Goal: Communication & Community: Participate in discussion

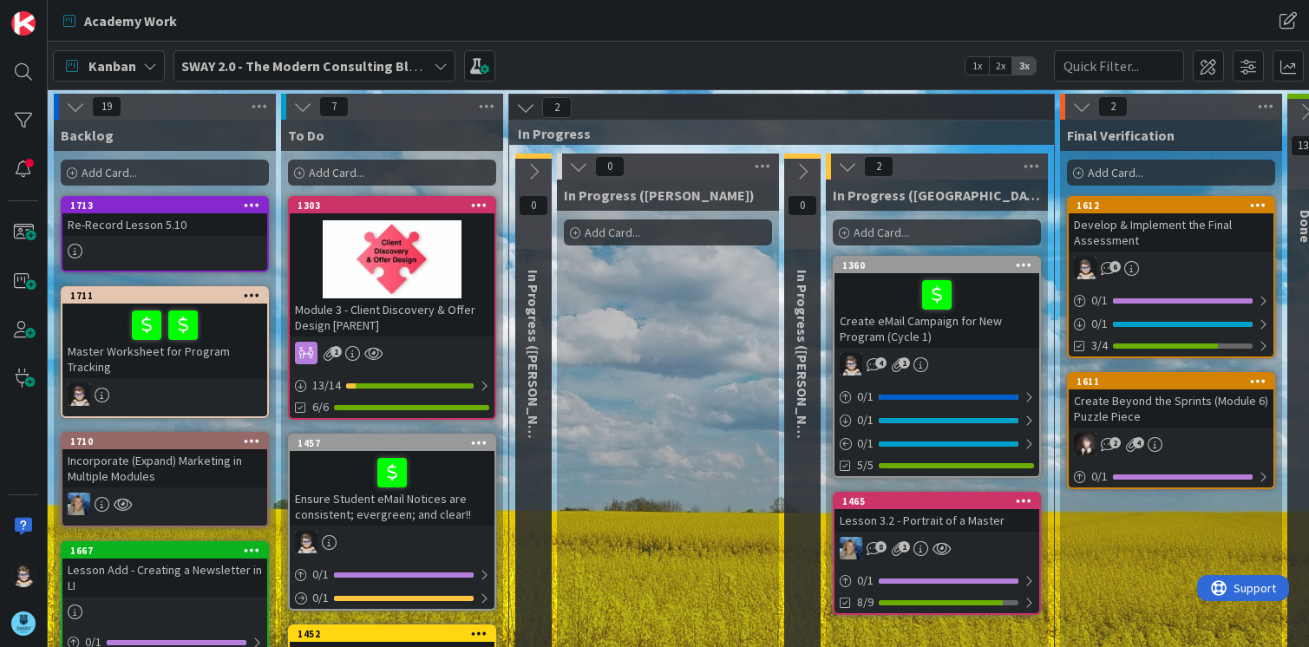
scroll to position [0, 126]
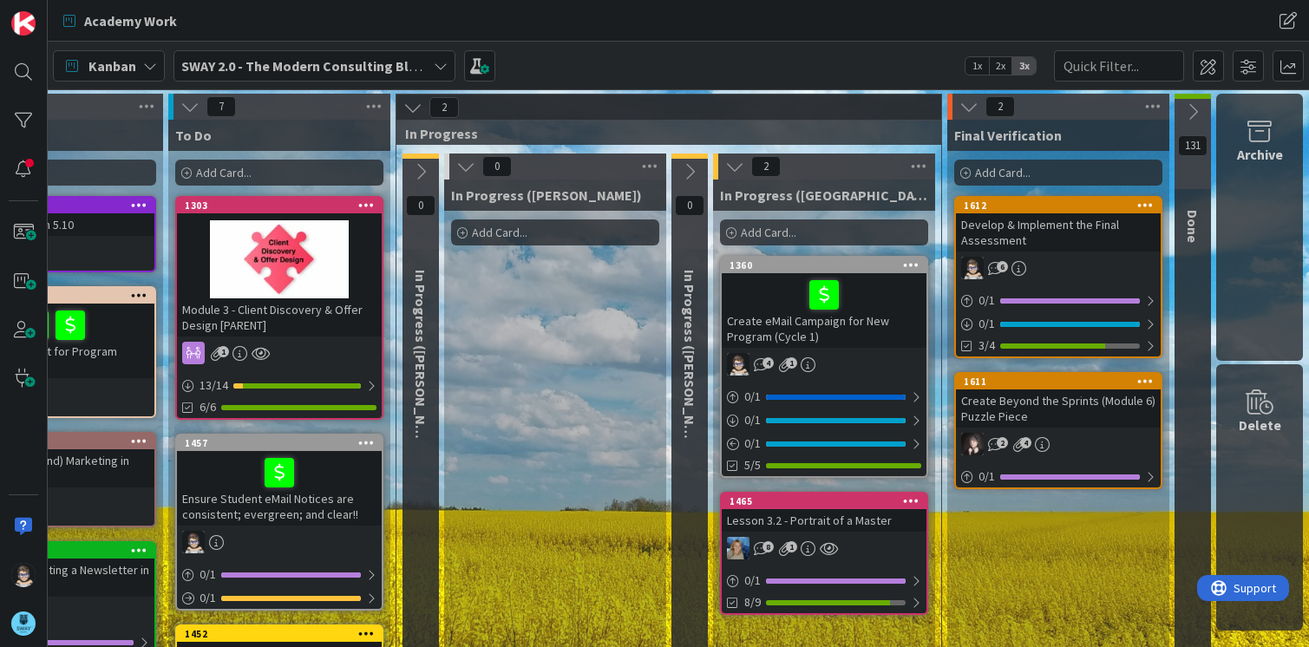
click at [440, 64] on icon at bounding box center [441, 66] width 14 height 14
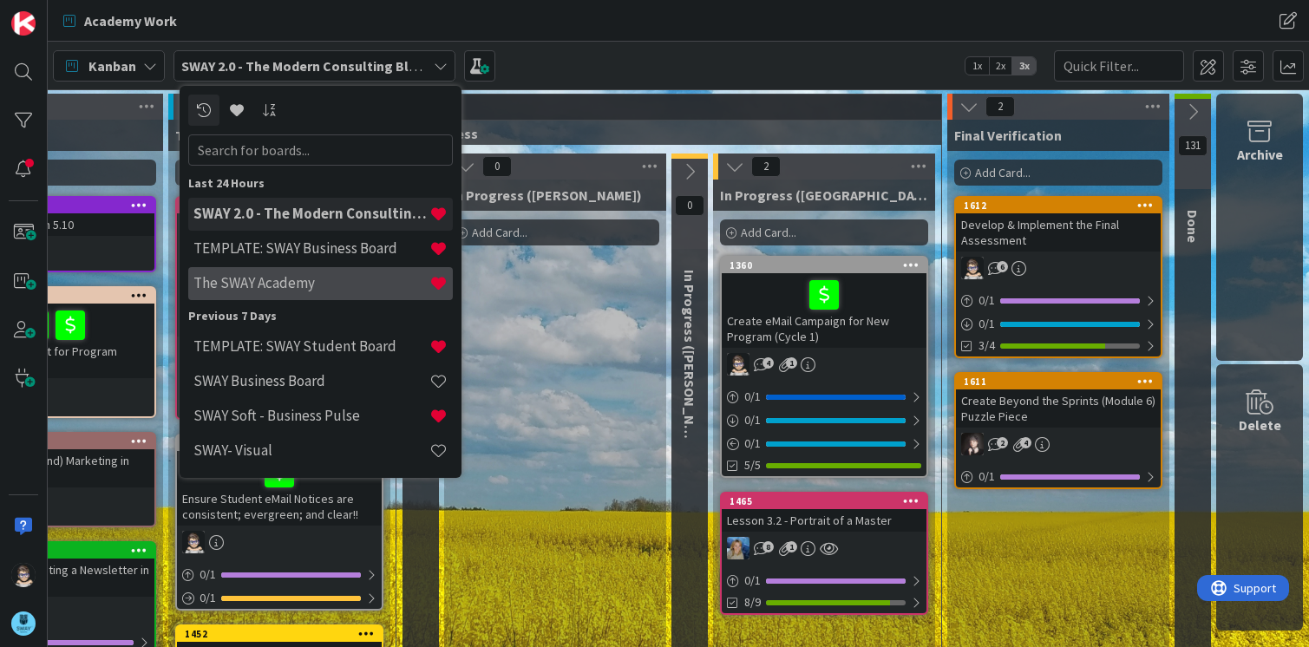
click at [337, 273] on div "The SWAY Academy" at bounding box center [320, 283] width 265 height 33
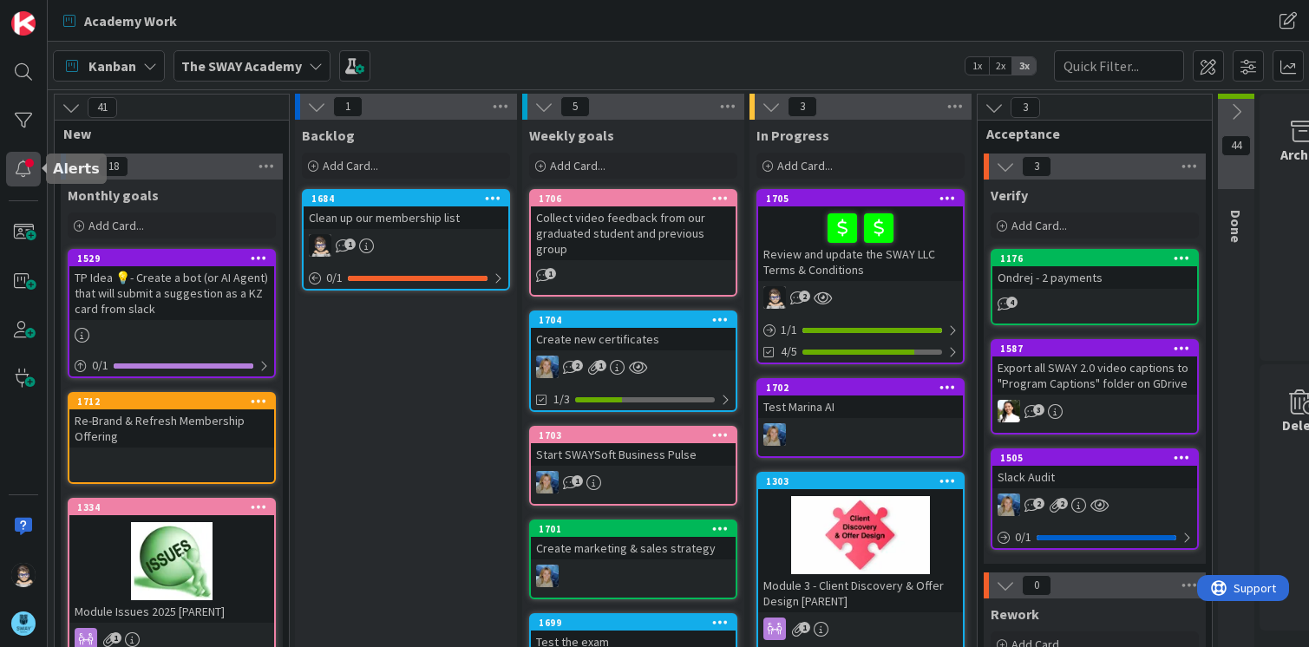
click at [26, 182] on div at bounding box center [23, 169] width 35 height 35
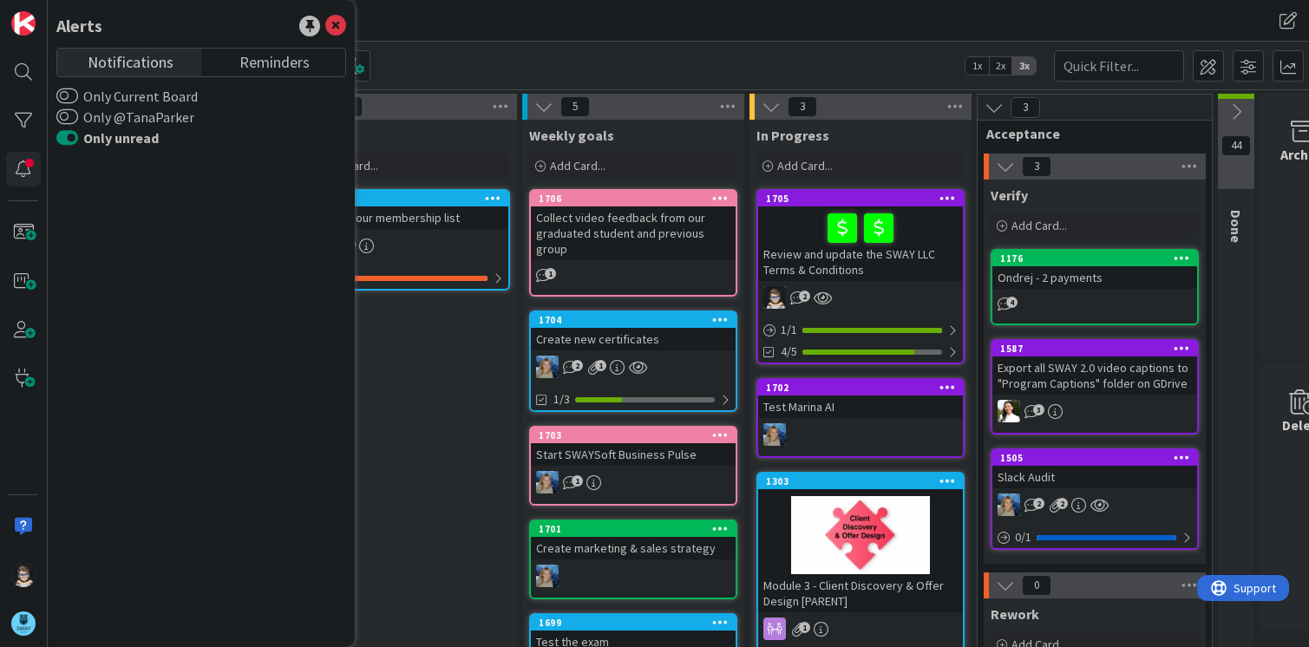
click at [69, 139] on button "Only unread" at bounding box center [67, 137] width 22 height 17
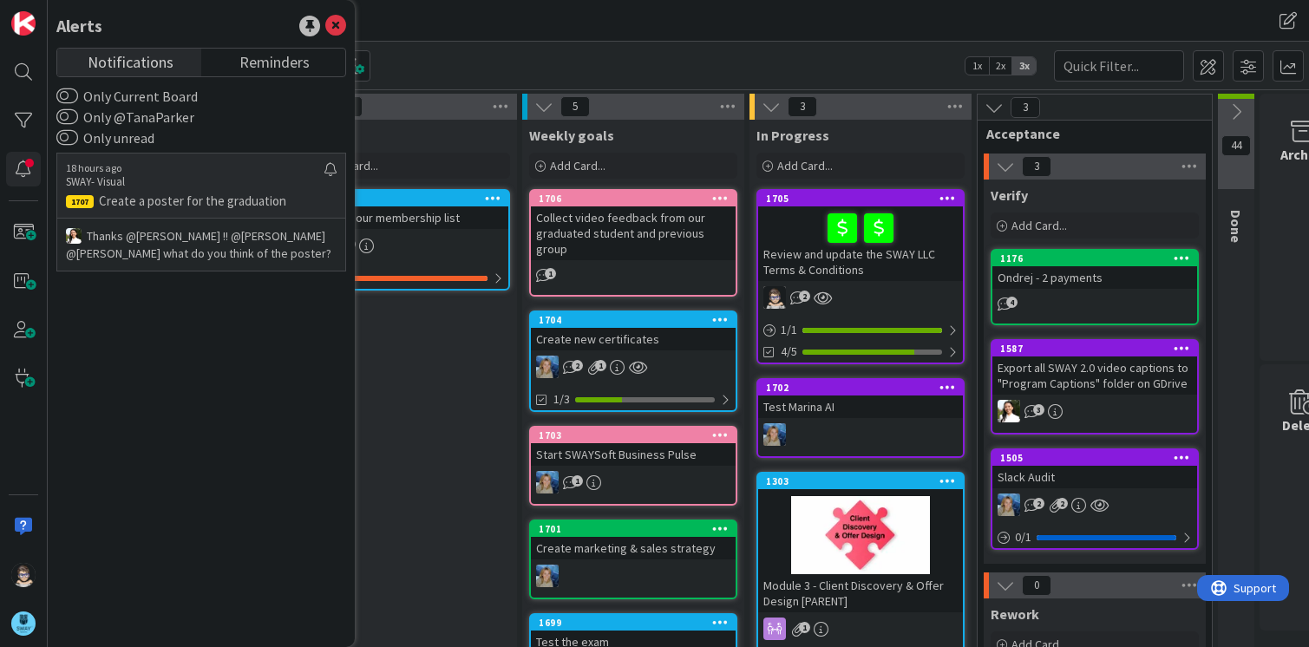
click at [141, 252] on p "Thanks ﻿@Barbara Nekrasova﻿ !! ﻿@Marina Alex﻿ ﻿@Tana Parker﻿ what do you think …" at bounding box center [201, 244] width 271 height 35
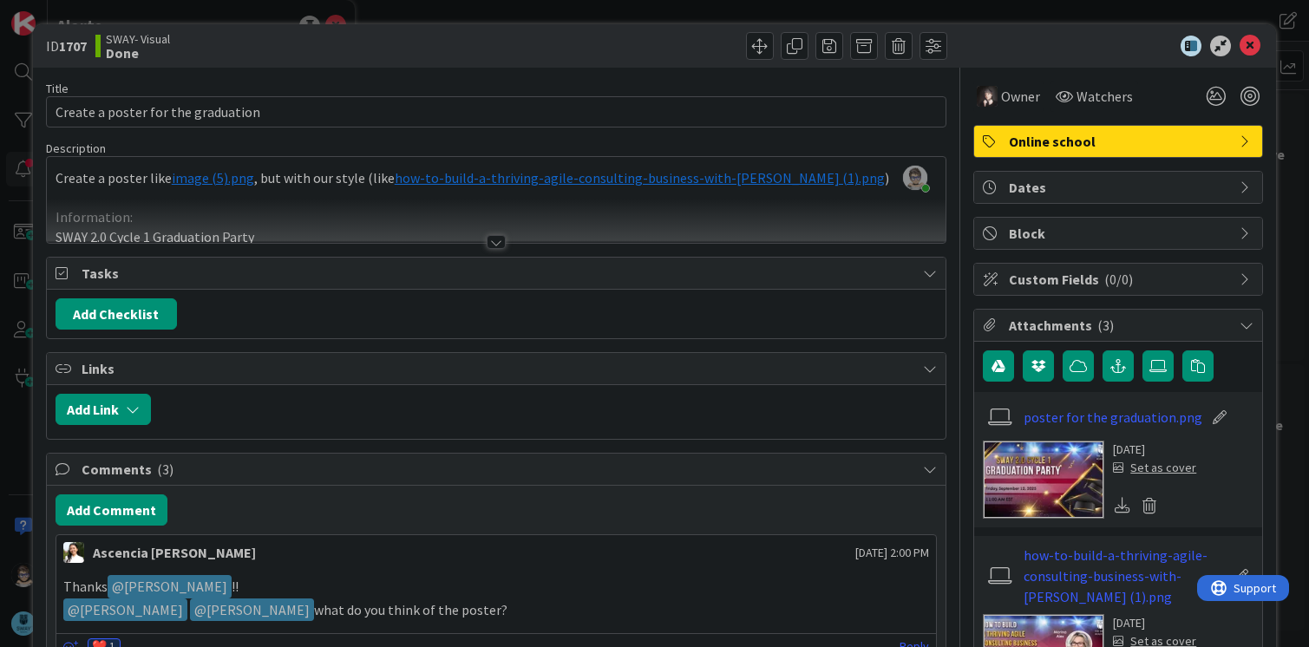
click at [1046, 481] on img at bounding box center [1043, 480] width 121 height 78
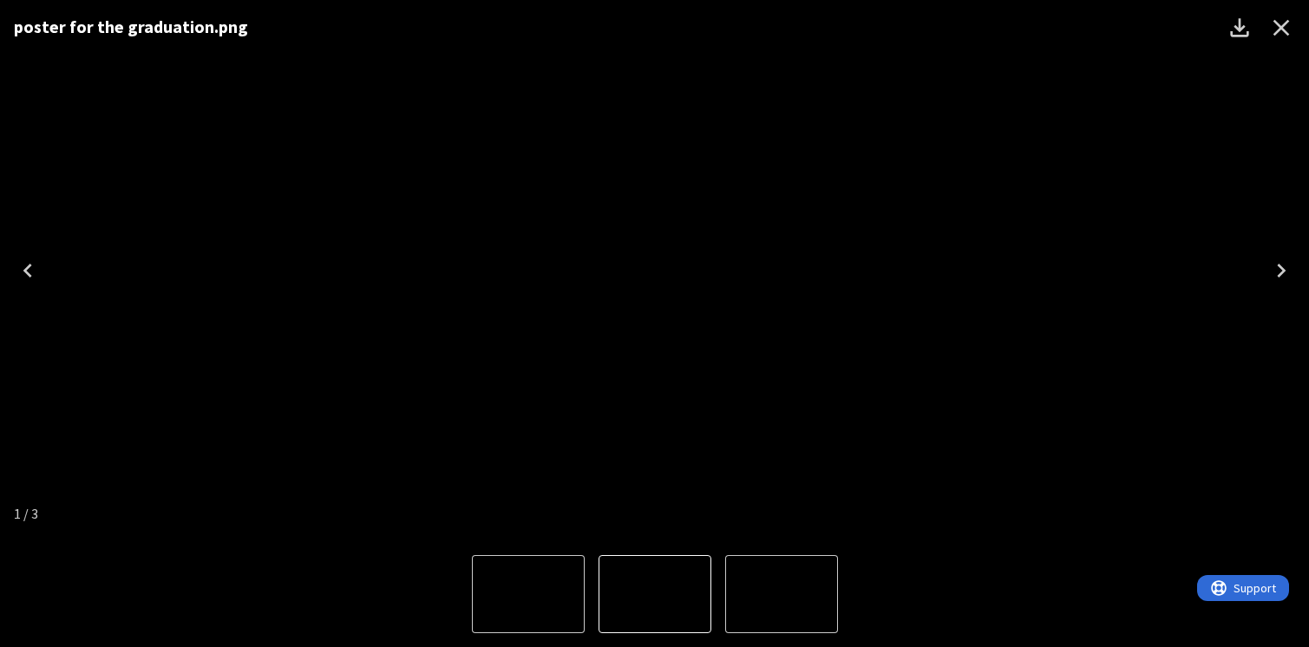
click at [1281, 28] on icon "Close" at bounding box center [1281, 28] width 16 height 16
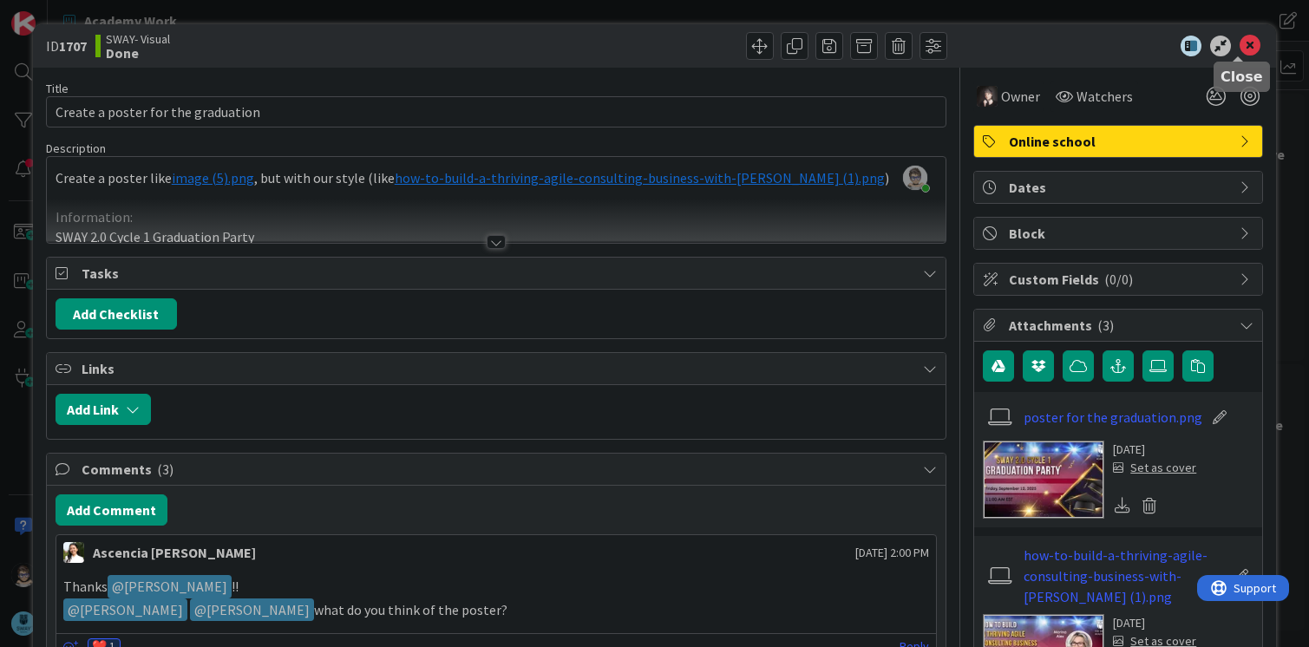
click at [1240, 48] on icon at bounding box center [1250, 46] width 21 height 21
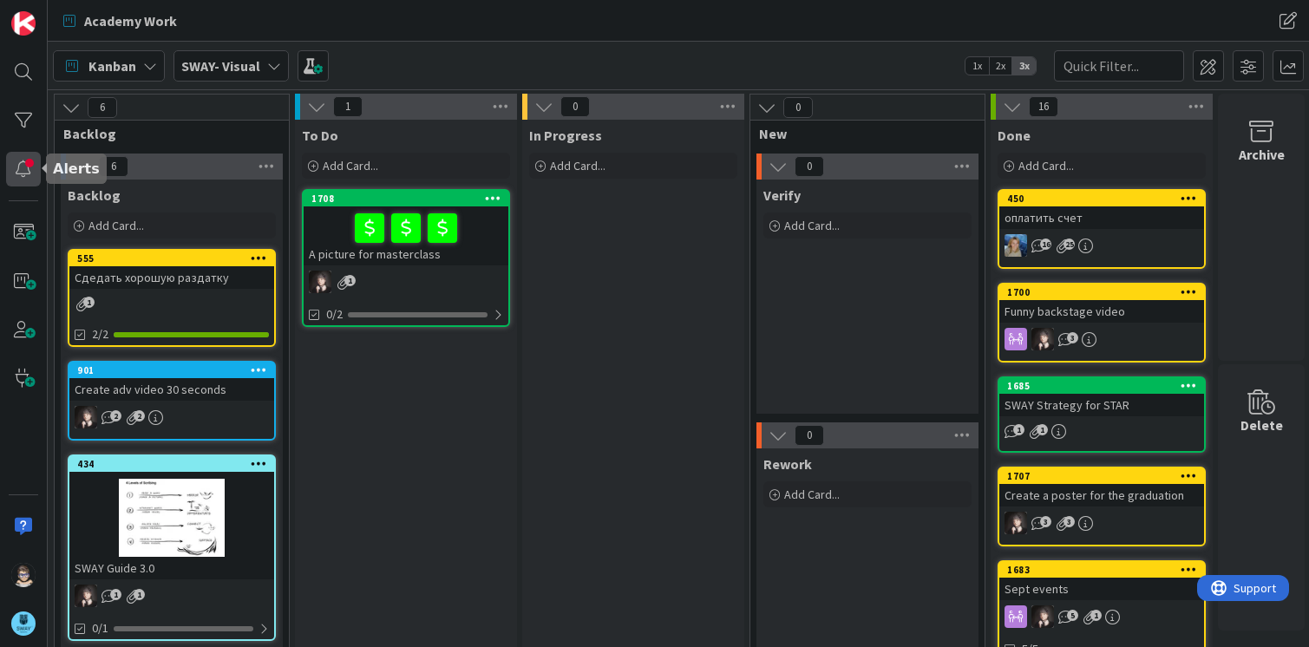
click at [10, 165] on div at bounding box center [23, 169] width 35 height 35
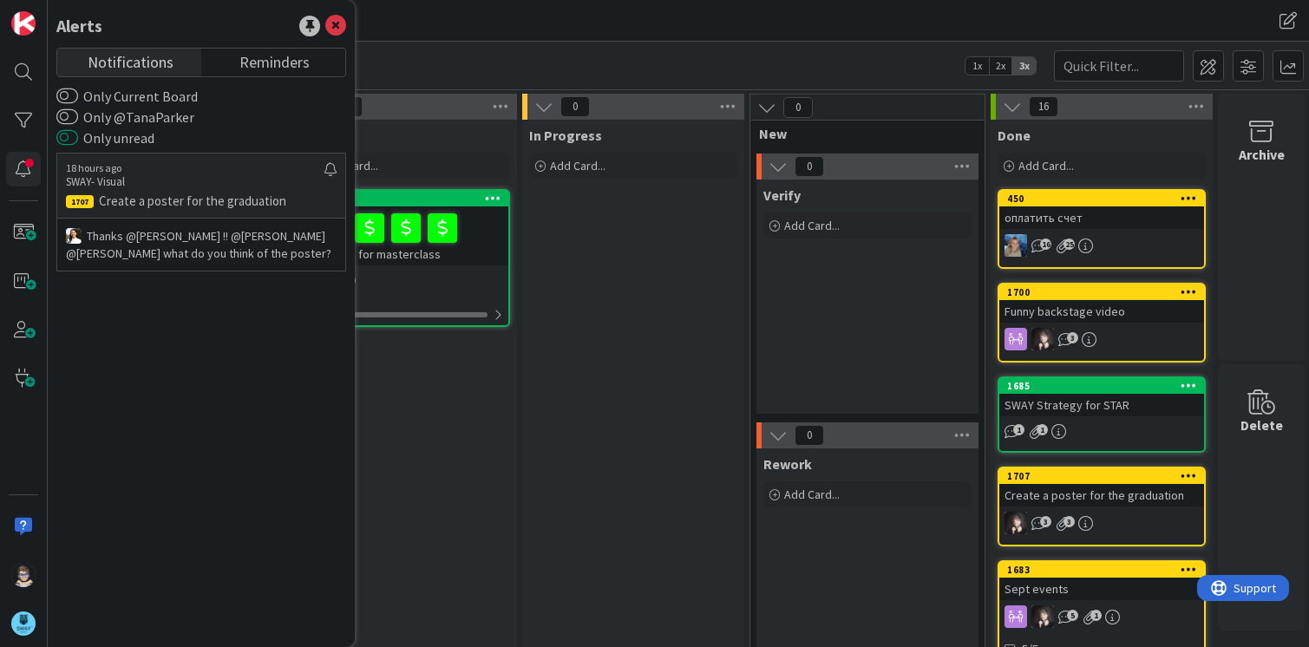
click at [75, 136] on button "Only unread" at bounding box center [67, 137] width 22 height 17
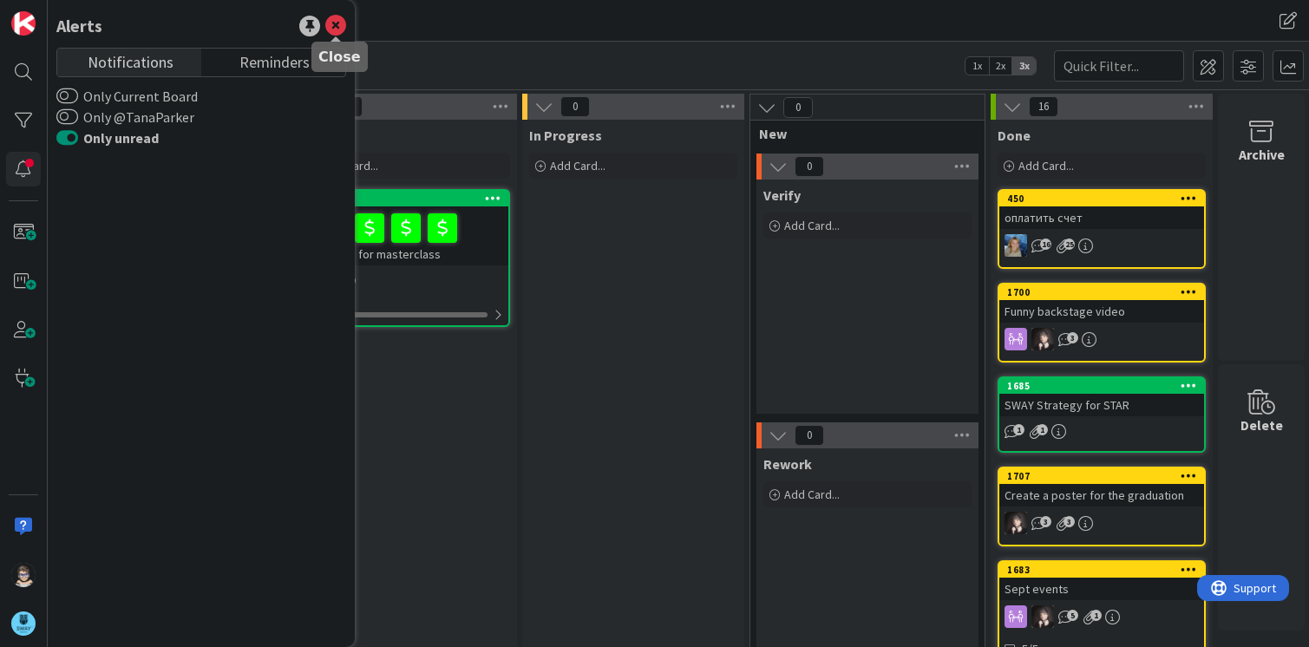
click at [333, 24] on icon at bounding box center [335, 26] width 21 height 21
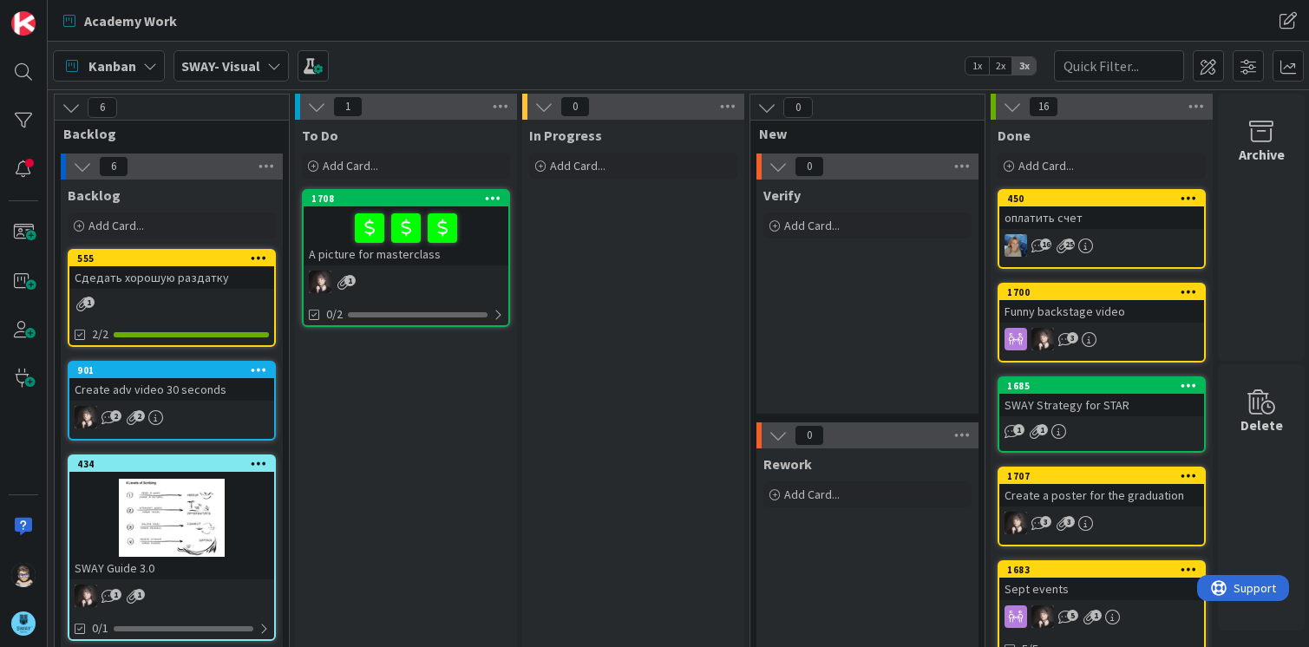
click at [276, 69] on icon at bounding box center [274, 66] width 14 height 14
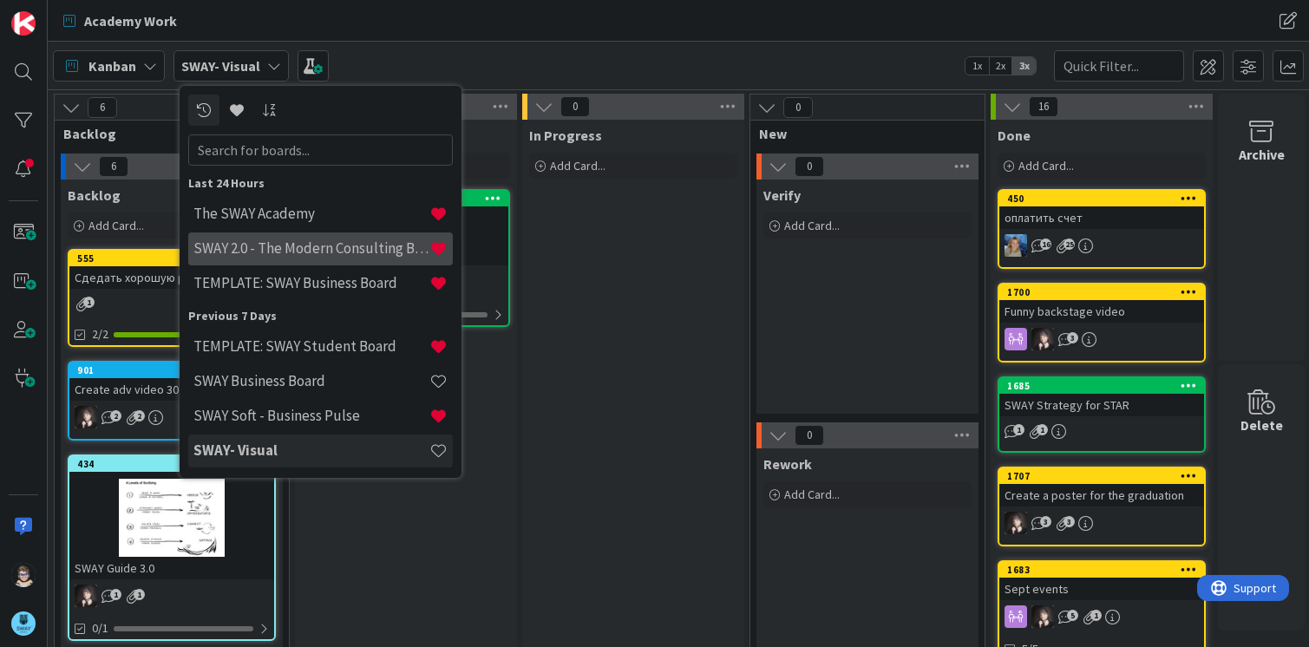
click at [290, 252] on h4 "SWAY 2.0 - The Modern Consulting Blueprint" at bounding box center [311, 247] width 236 height 17
